Goal: Information Seeking & Learning: Learn about a topic

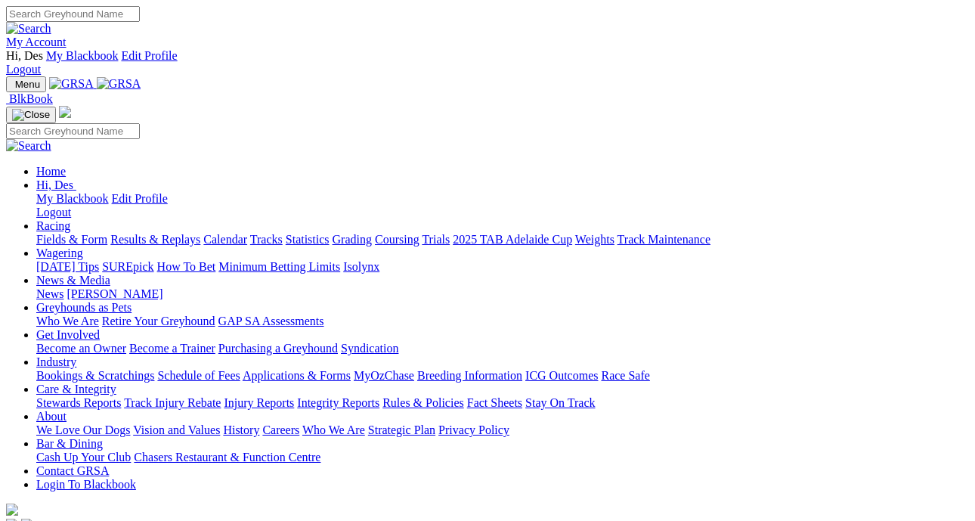
scroll to position [457, 0]
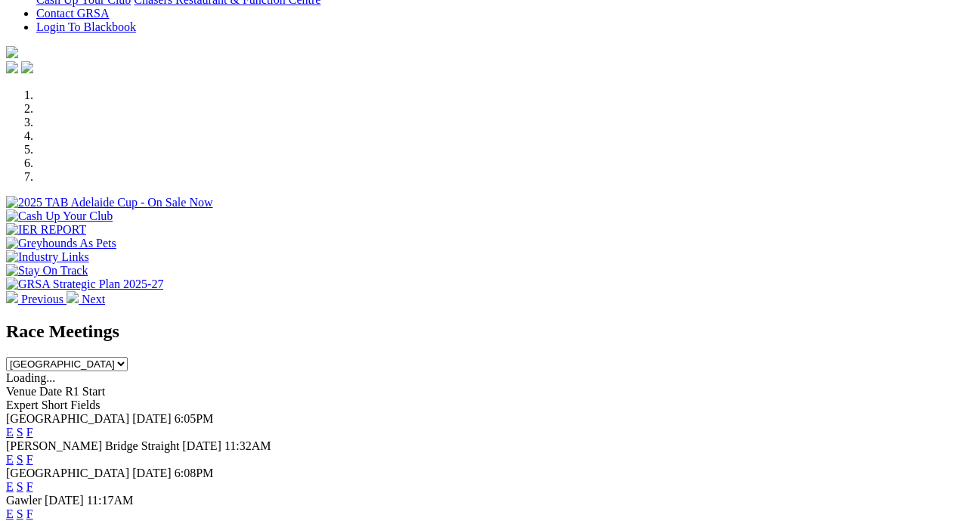
click at [33, 425] on link "F" at bounding box center [29, 431] width 7 height 13
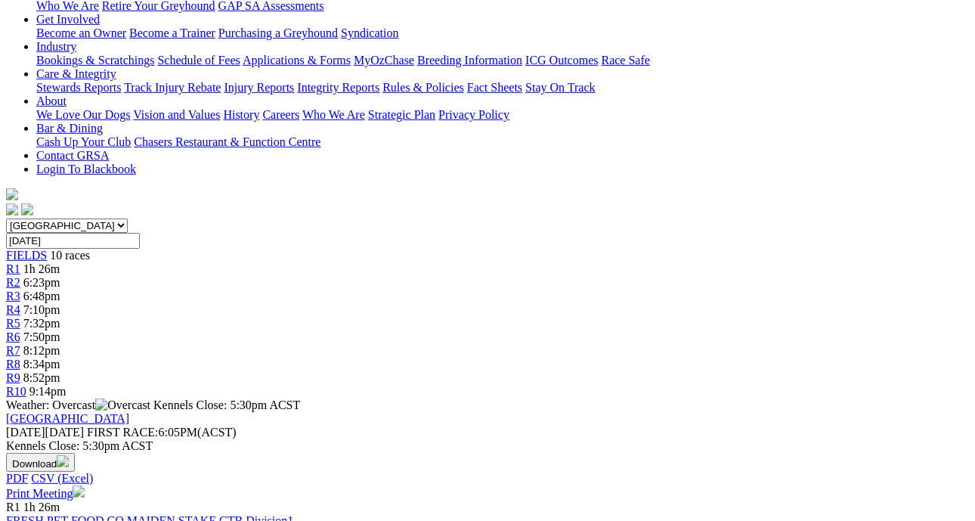
scroll to position [365, 0]
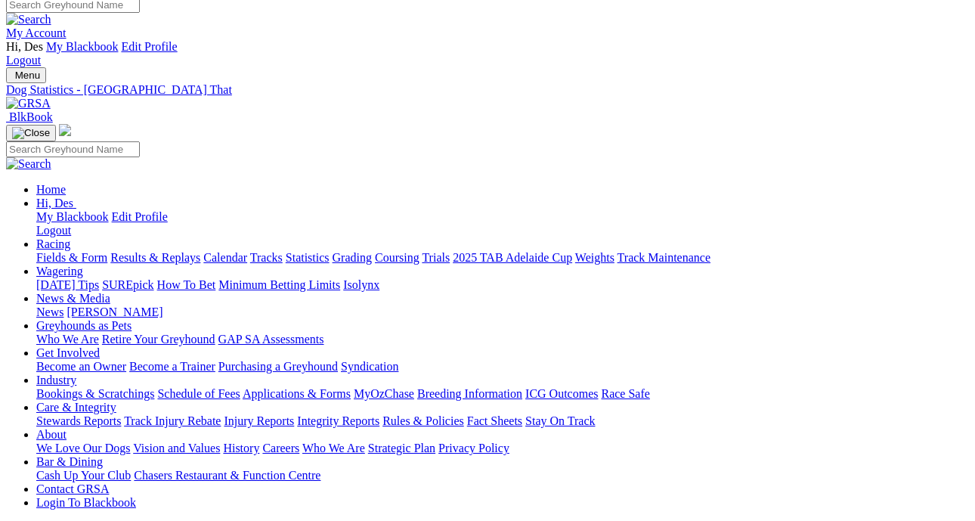
scroll to position [0, 2]
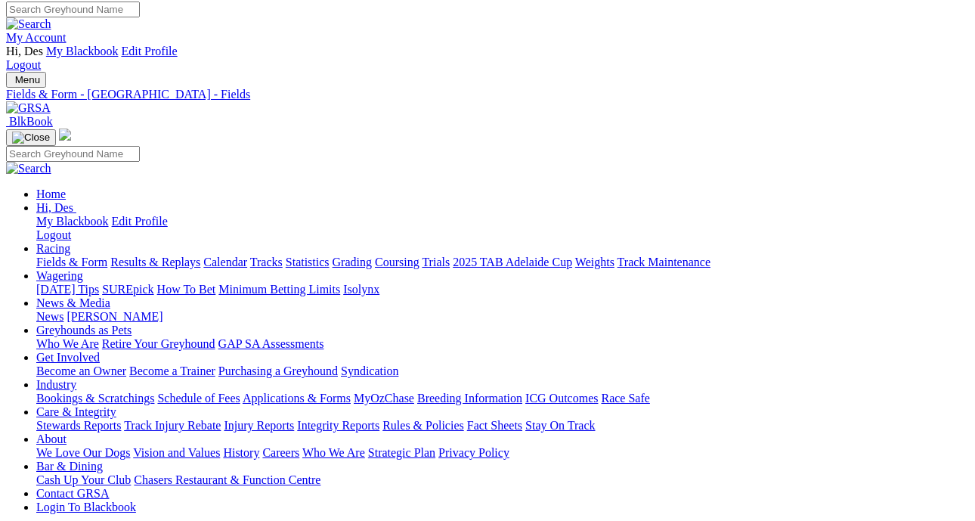
scroll to position [0, 9]
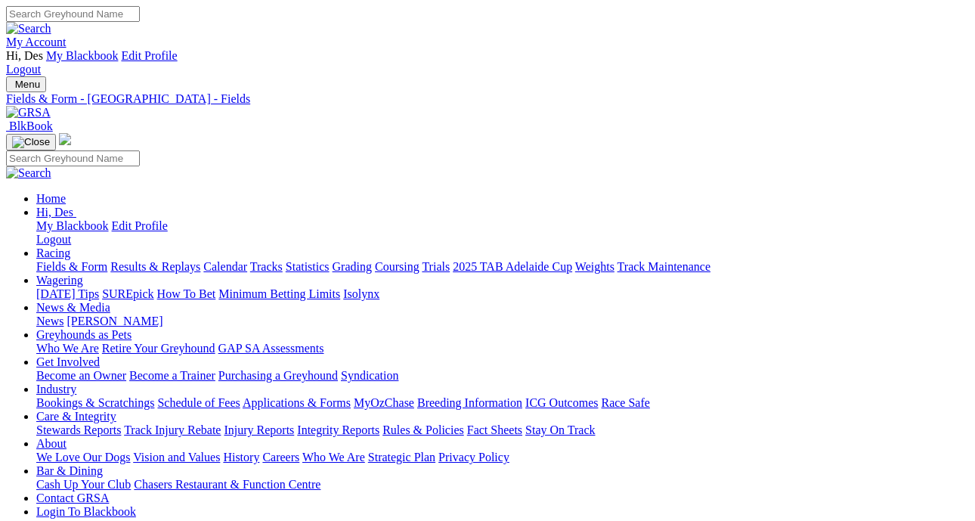
click at [69, 260] on link "Fields & Form" at bounding box center [71, 266] width 71 height 13
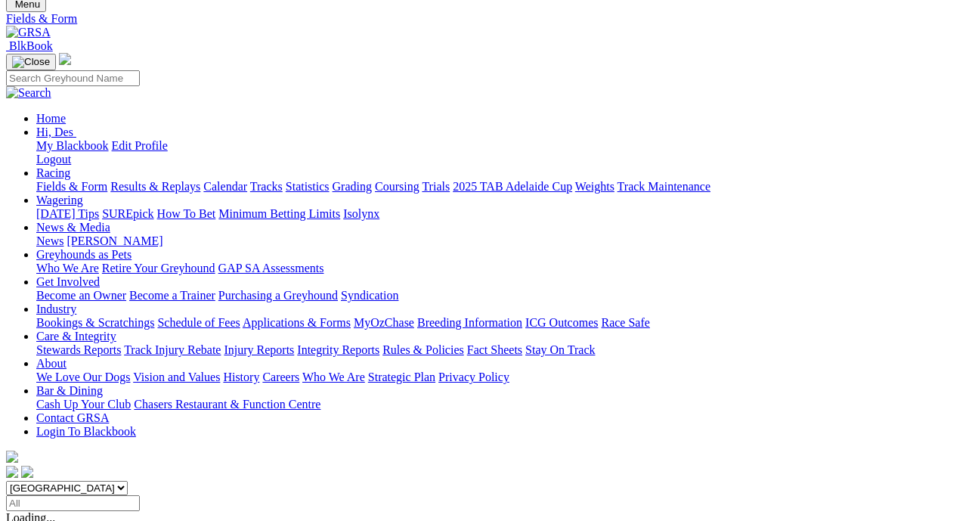
scroll to position [85, 0]
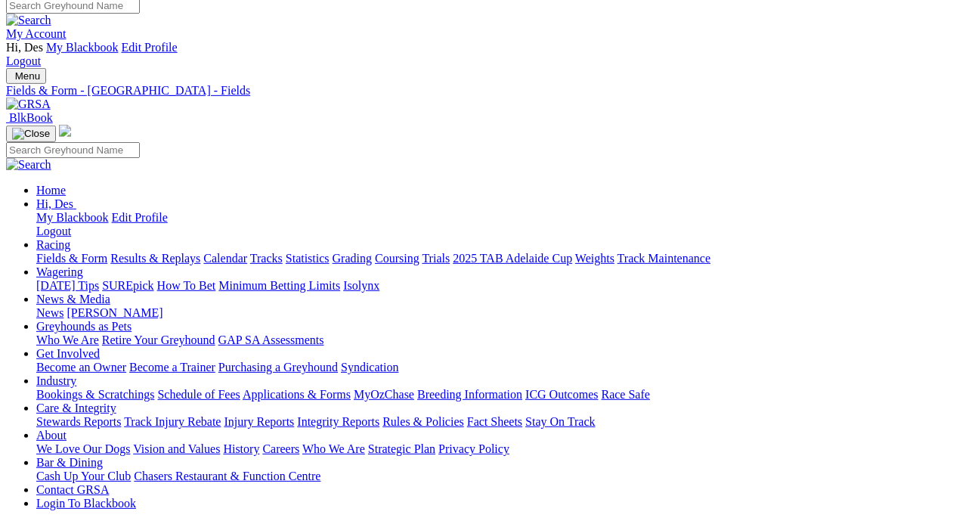
scroll to position [8, 7]
click at [379, 416] on link "Integrity Reports" at bounding box center [338, 422] width 82 height 13
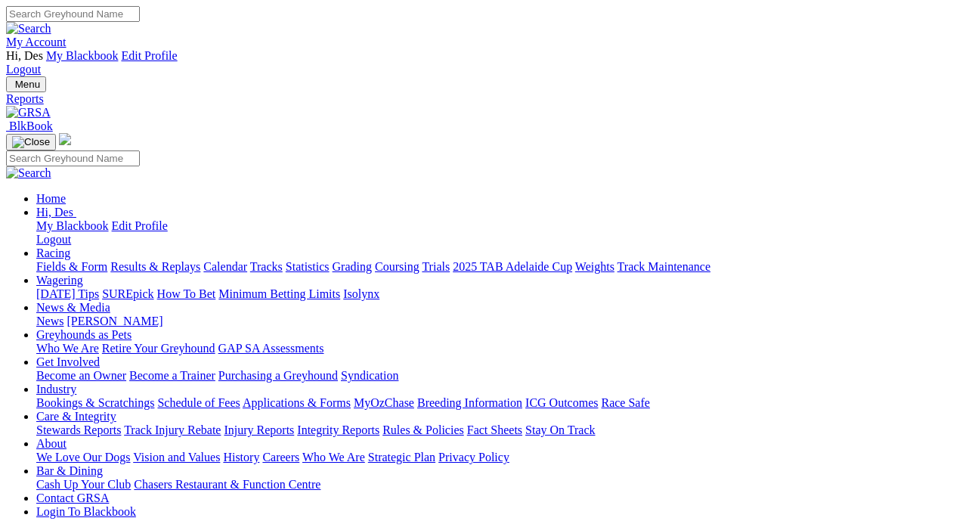
click at [85, 260] on link "Fields & Form" at bounding box center [71, 266] width 71 height 13
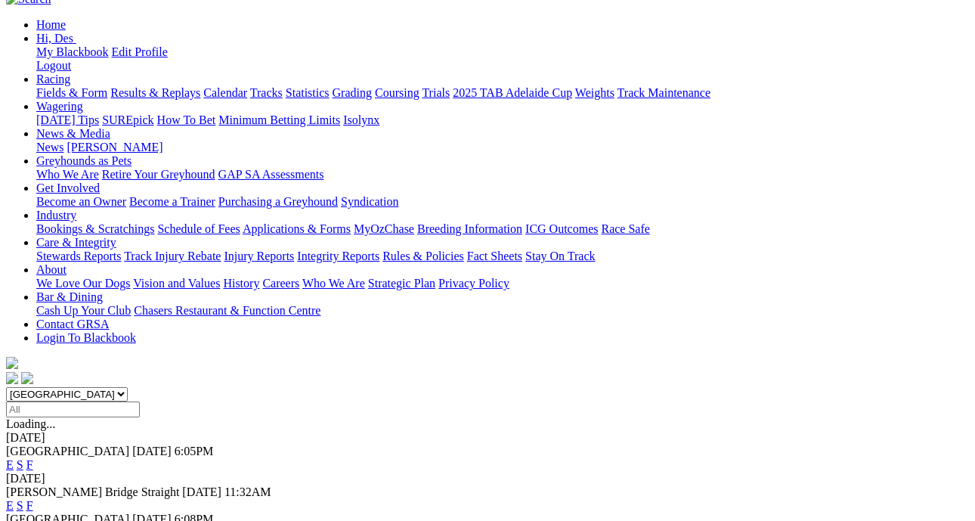
scroll to position [276, 0]
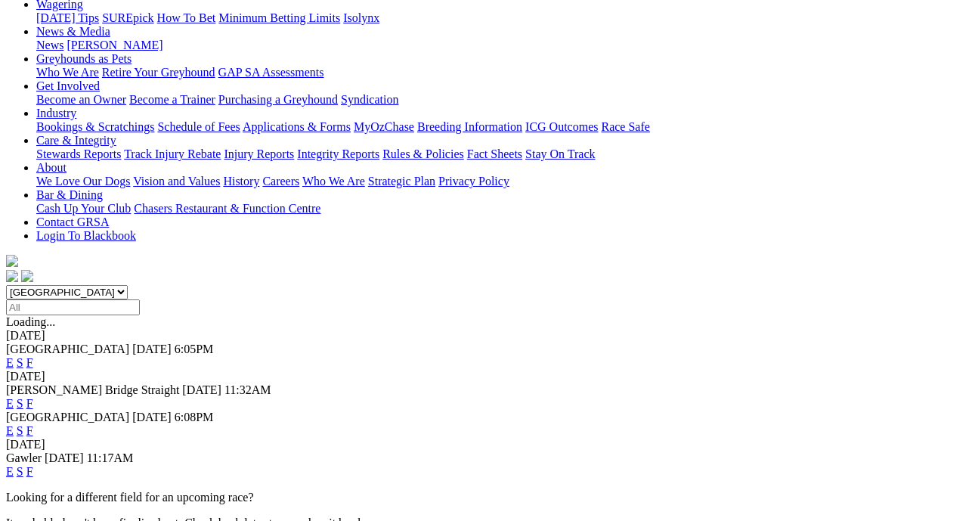
click at [33, 465] on link "F" at bounding box center [29, 471] width 7 height 13
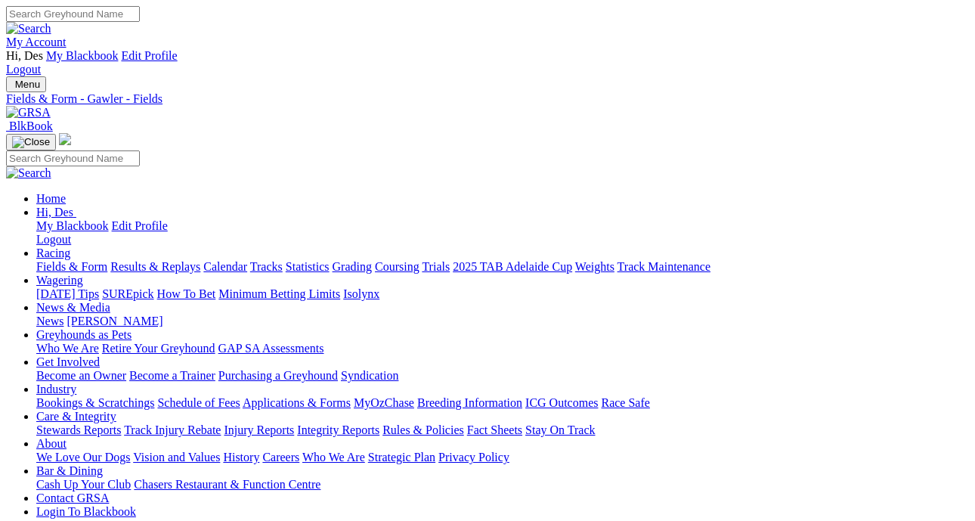
click at [76, 260] on link "Fields & Form" at bounding box center [71, 266] width 71 height 13
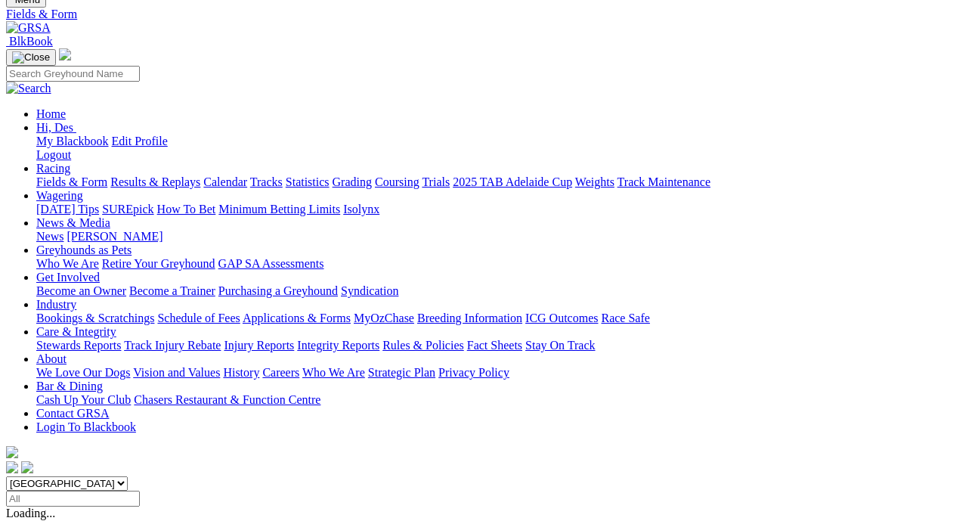
scroll to position [82, 5]
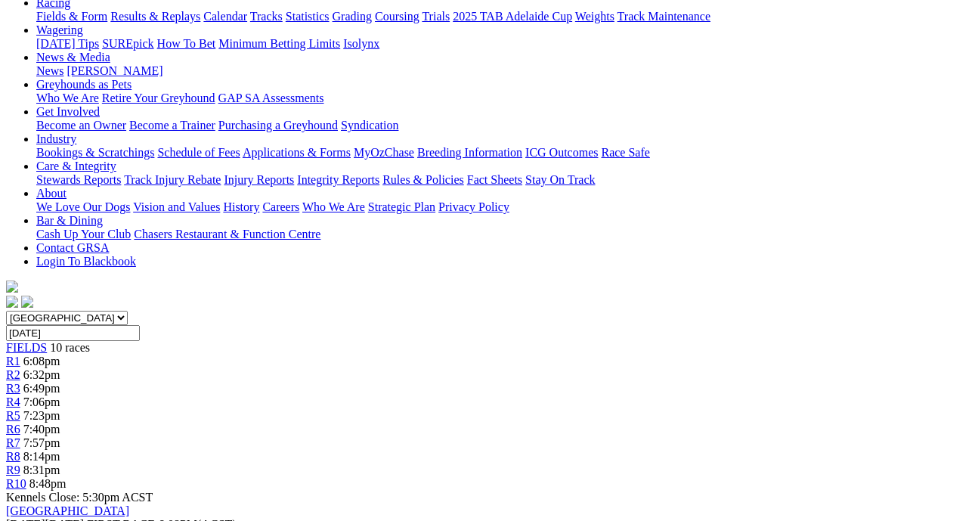
scroll to position [110, 1]
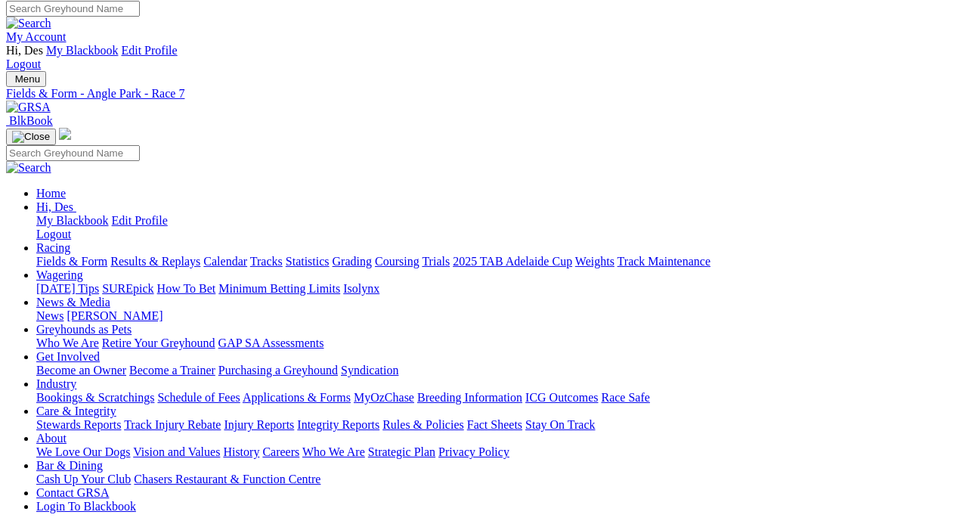
scroll to position [7, 2]
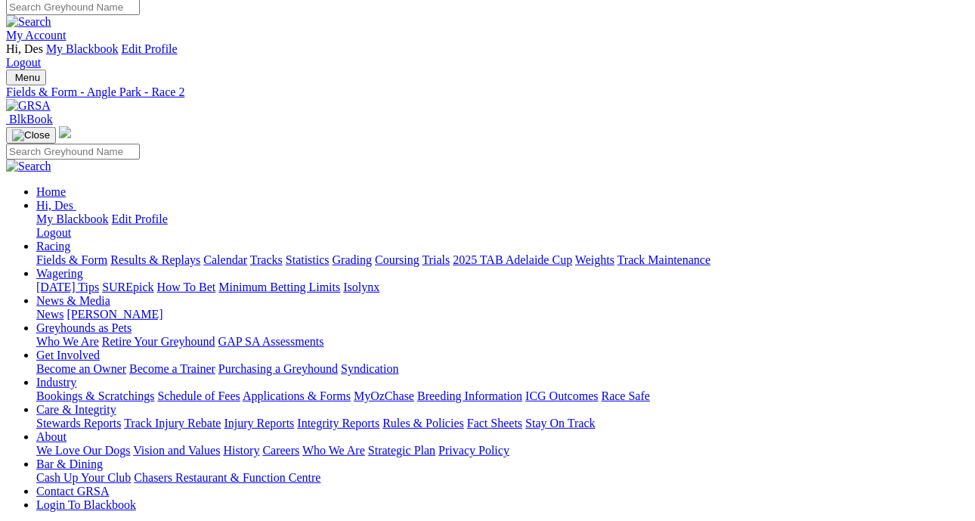
scroll to position [0, 5]
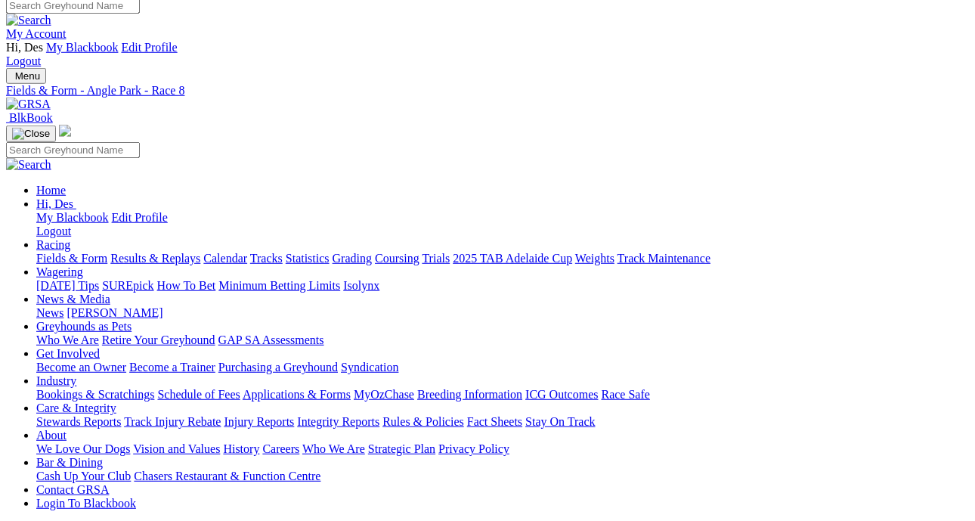
scroll to position [8, 0]
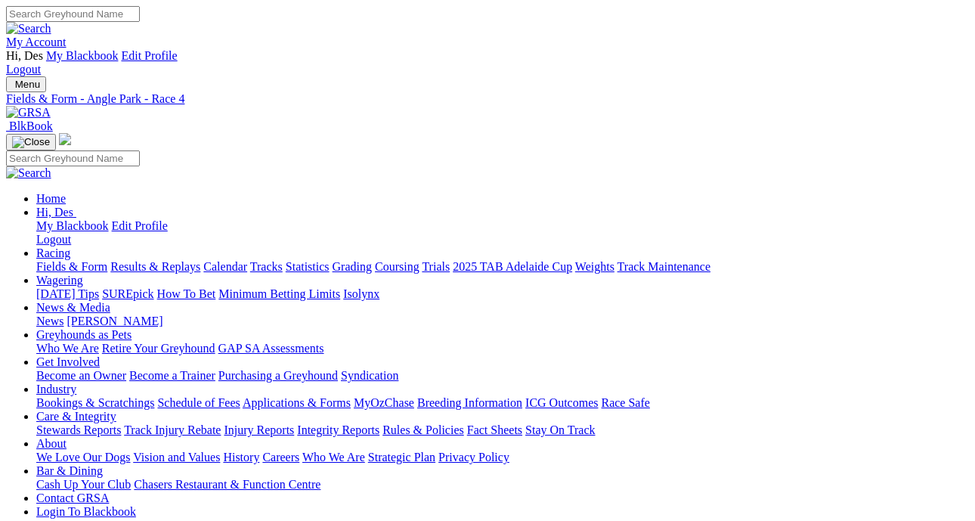
click at [67, 260] on link "Fields & Form" at bounding box center [71, 266] width 71 height 13
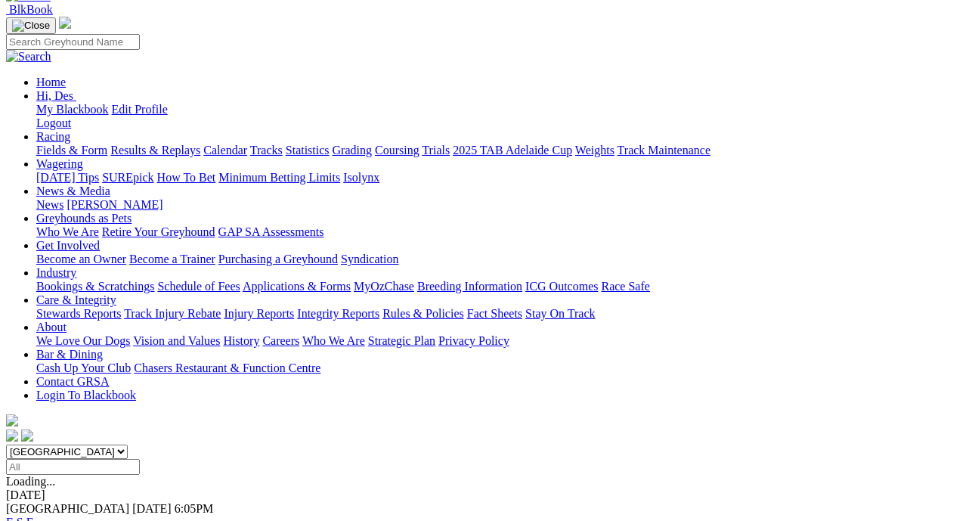
scroll to position [144, 0]
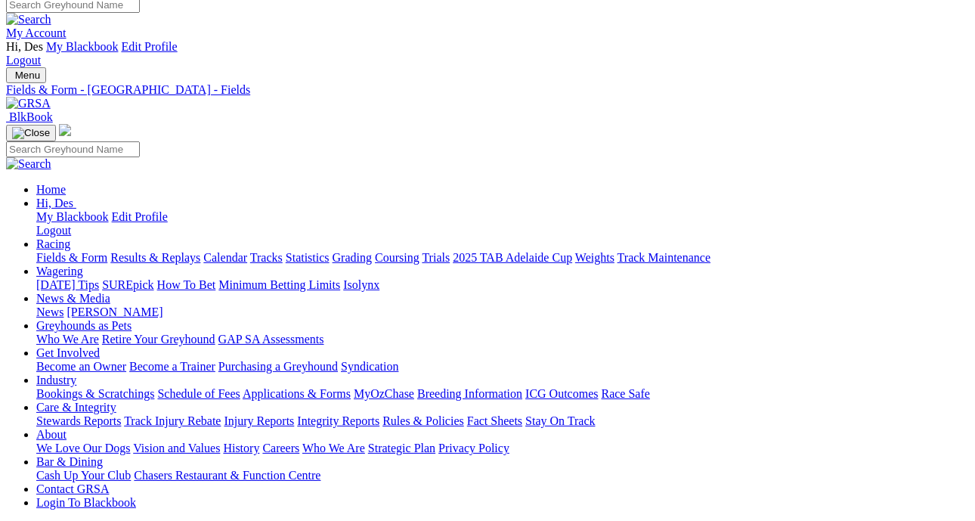
scroll to position [5, 2]
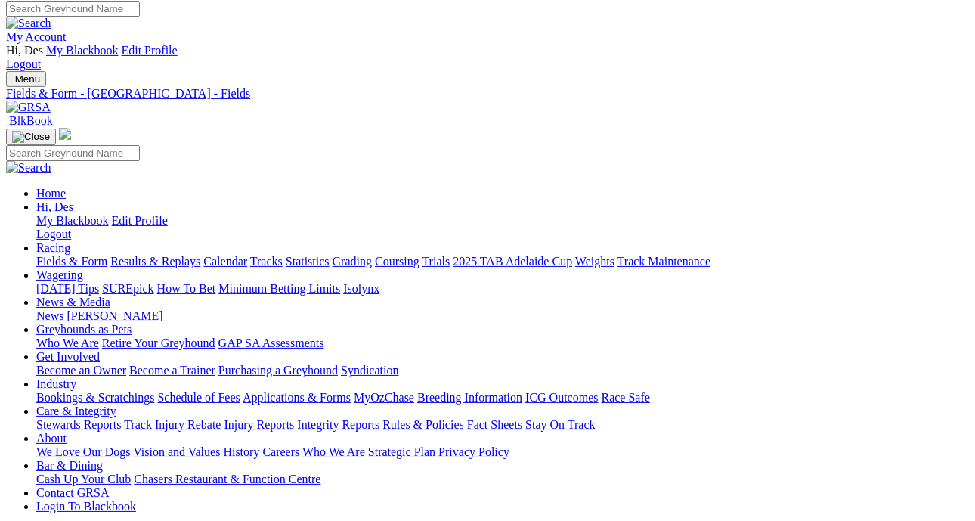
click at [39, 255] on link "Fields & Form" at bounding box center [71, 261] width 71 height 13
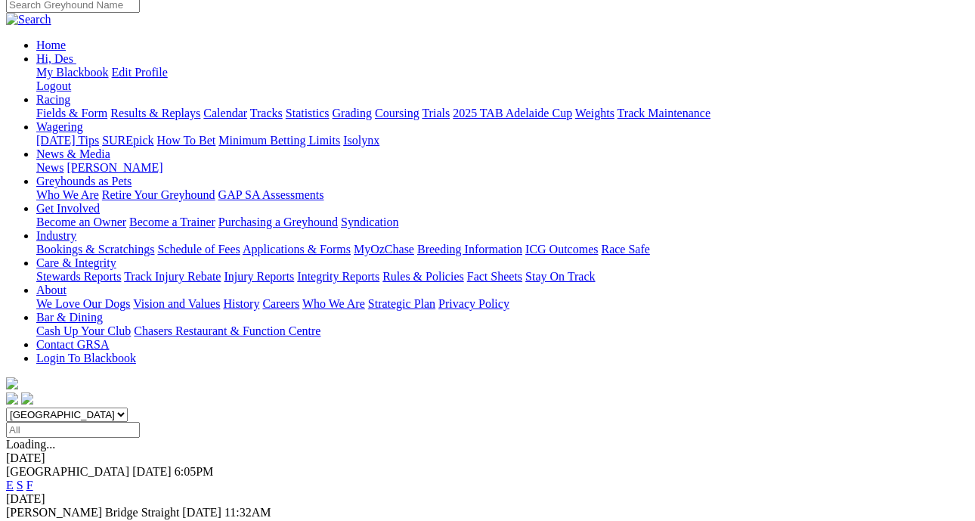
scroll to position [153, 0]
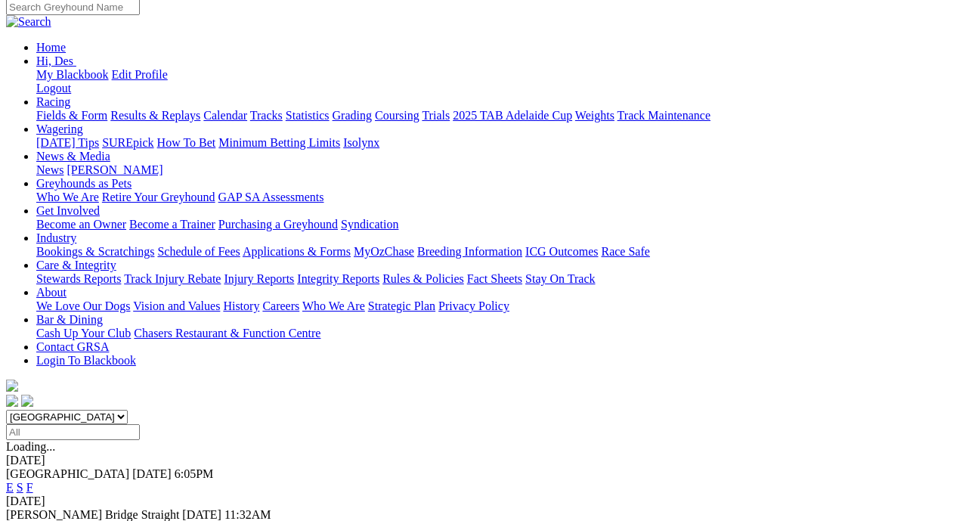
scroll to position [152, 0]
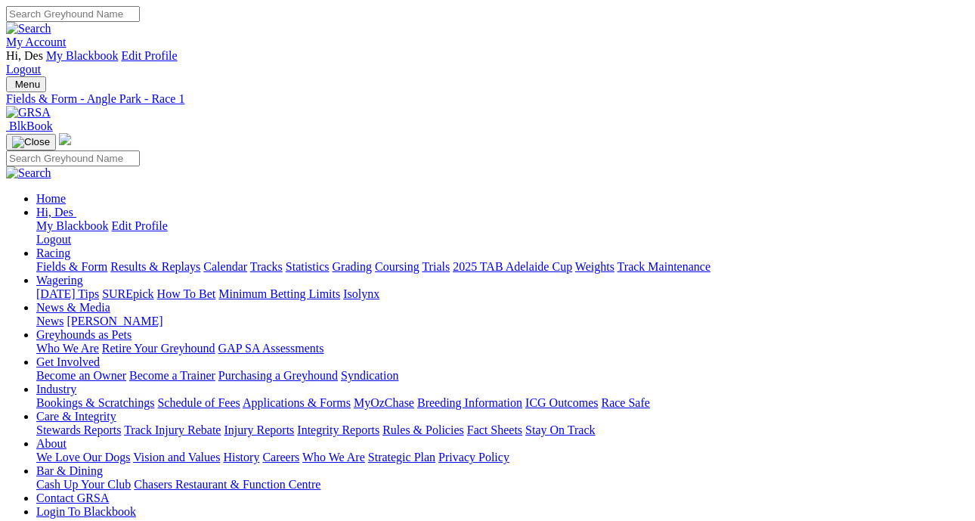
click at [60, 260] on link "Fields & Form" at bounding box center [71, 266] width 71 height 13
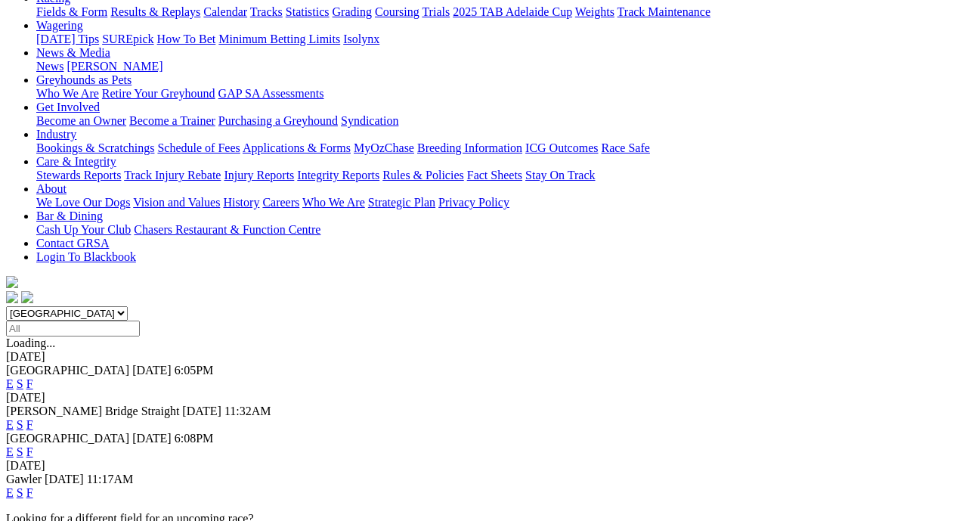
scroll to position [255, 0]
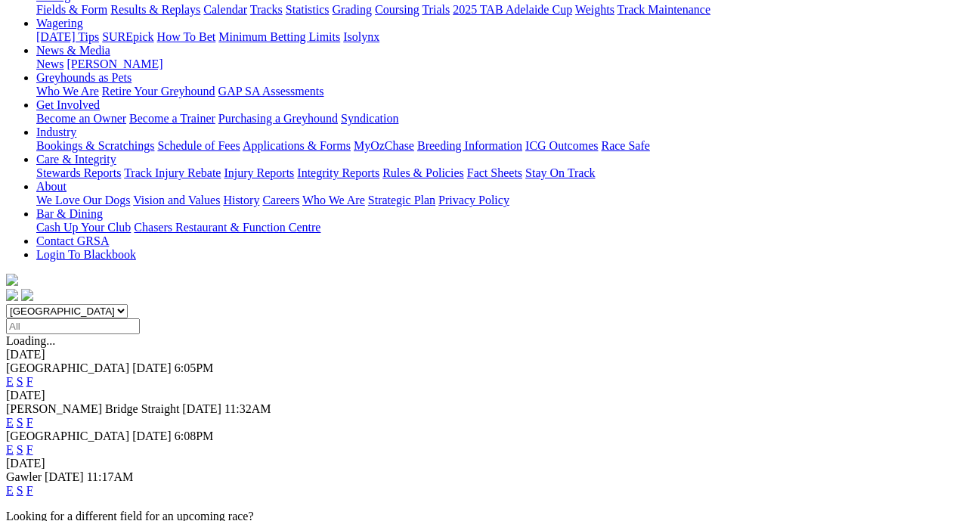
click at [33, 443] on link "F" at bounding box center [29, 449] width 7 height 13
